Goal: Entertainment & Leisure: Consume media (video, audio)

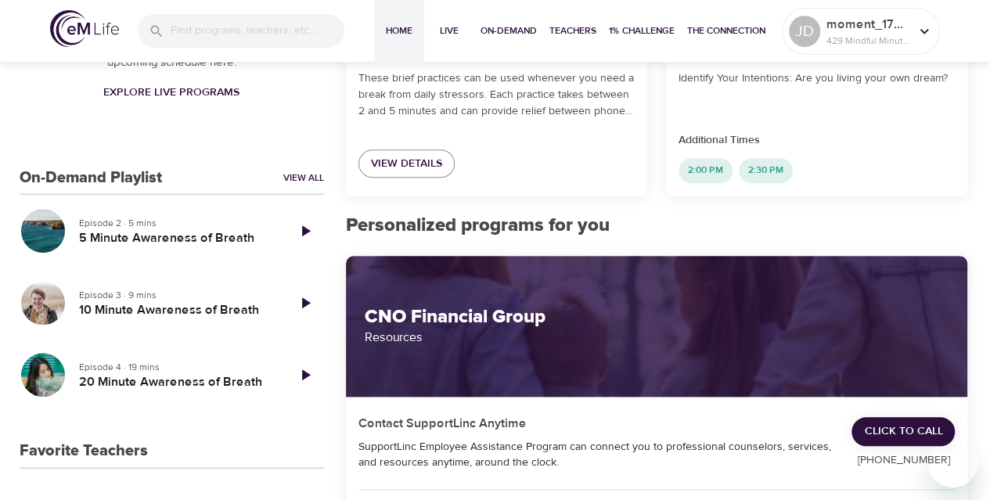
scroll to position [475, 0]
click at [294, 178] on link "View All" at bounding box center [303, 177] width 41 height 13
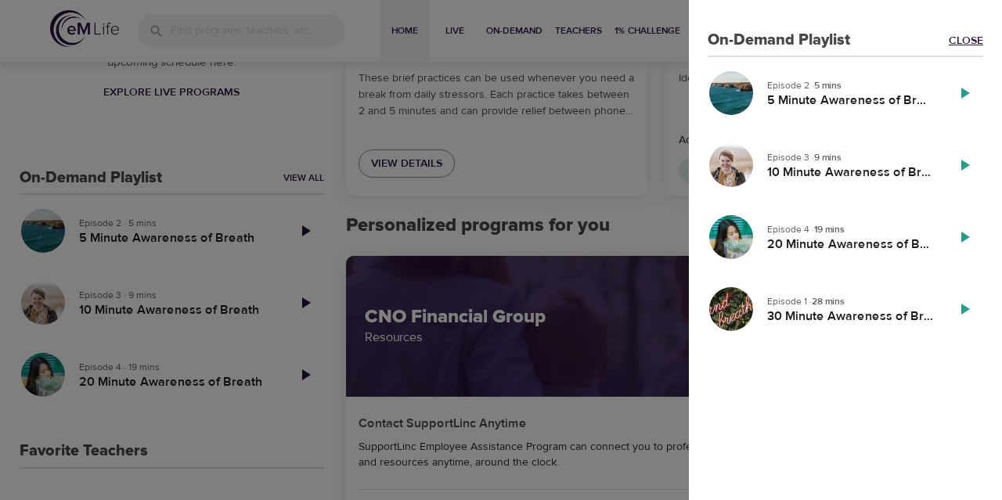
click at [972, 38] on link "Close" at bounding box center [966, 41] width 34 height 16
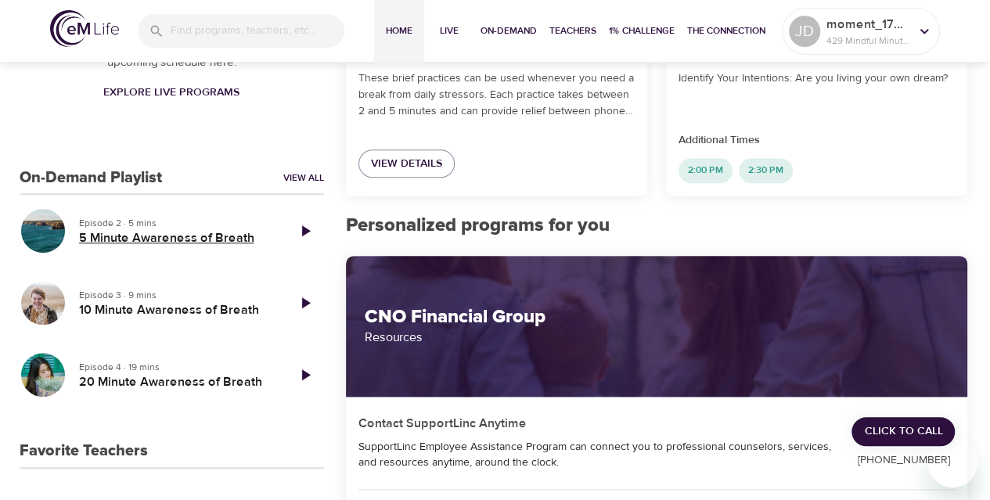
click at [132, 240] on h5 "5 Minute Awareness of Breath" at bounding box center [176, 238] width 195 height 16
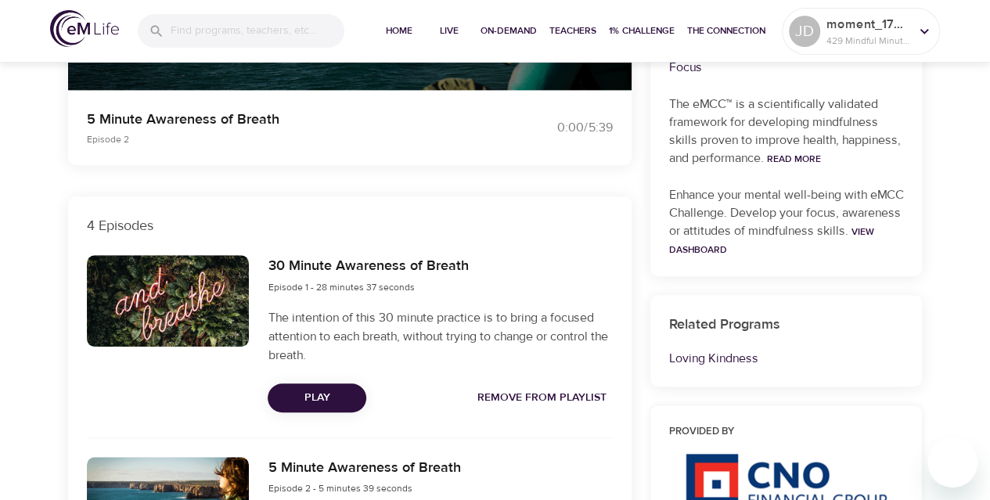
scroll to position [399, 0]
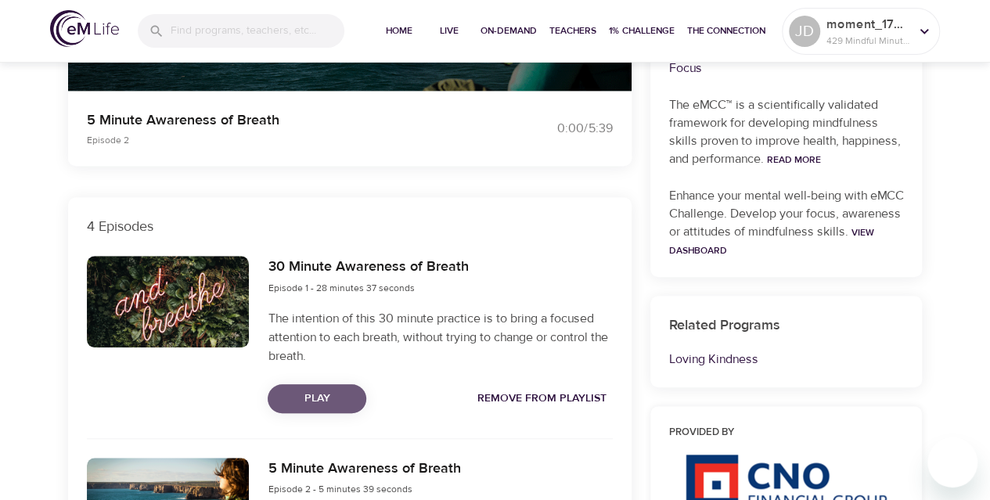
click at [337, 402] on span "Play" at bounding box center [317, 399] width 74 height 20
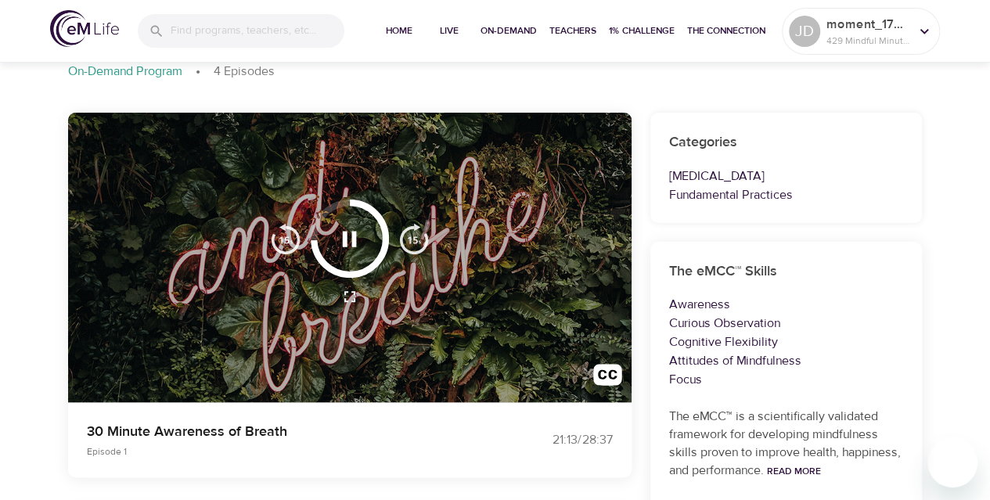
scroll to position [86, 0]
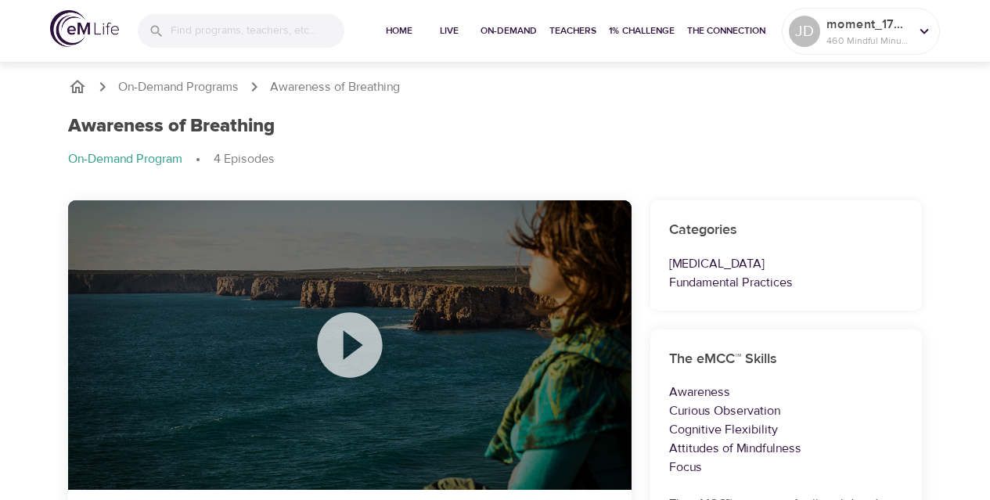
scroll to position [86, 0]
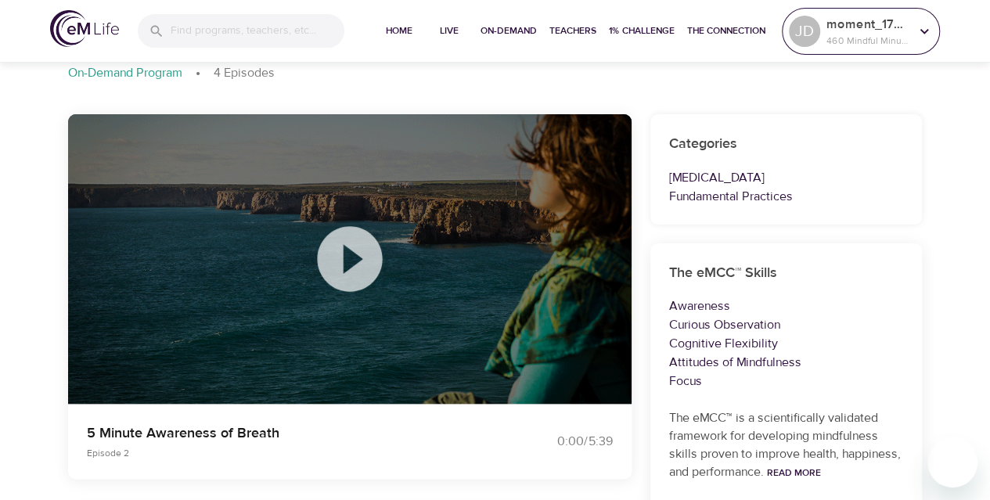
click at [911, 35] on div "moment_1745271098 460 Mindful Minutes" at bounding box center [868, 31] width 89 height 39
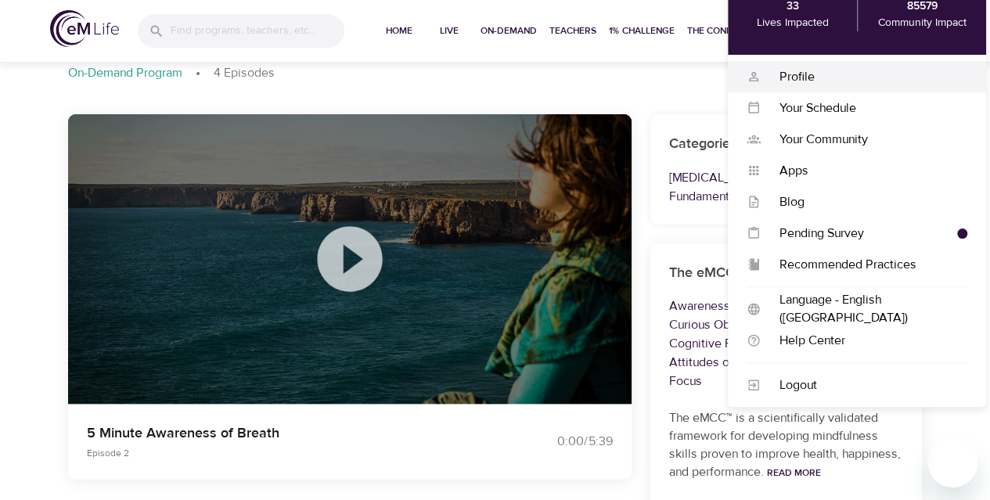
click at [803, 74] on div "Profile" at bounding box center [864, 77] width 207 height 18
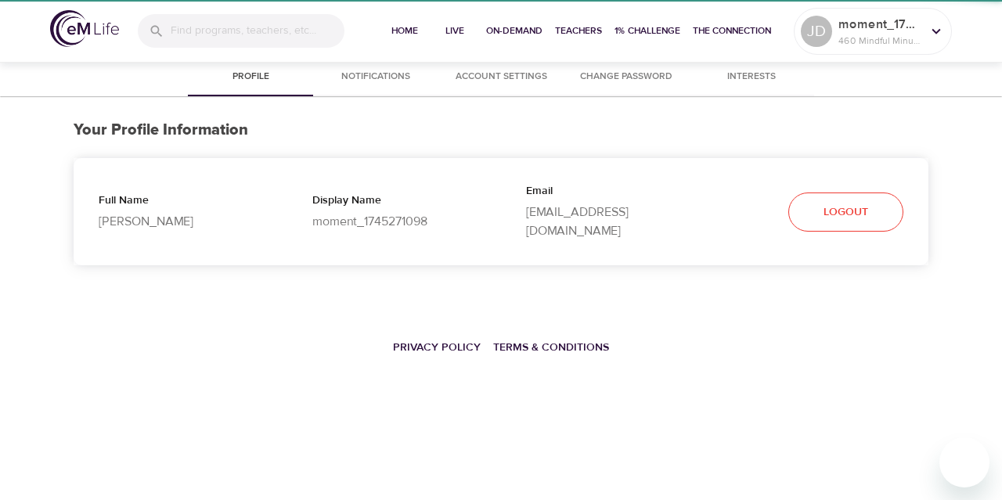
select select "10"
